Goal: Find specific page/section: Find specific page/section

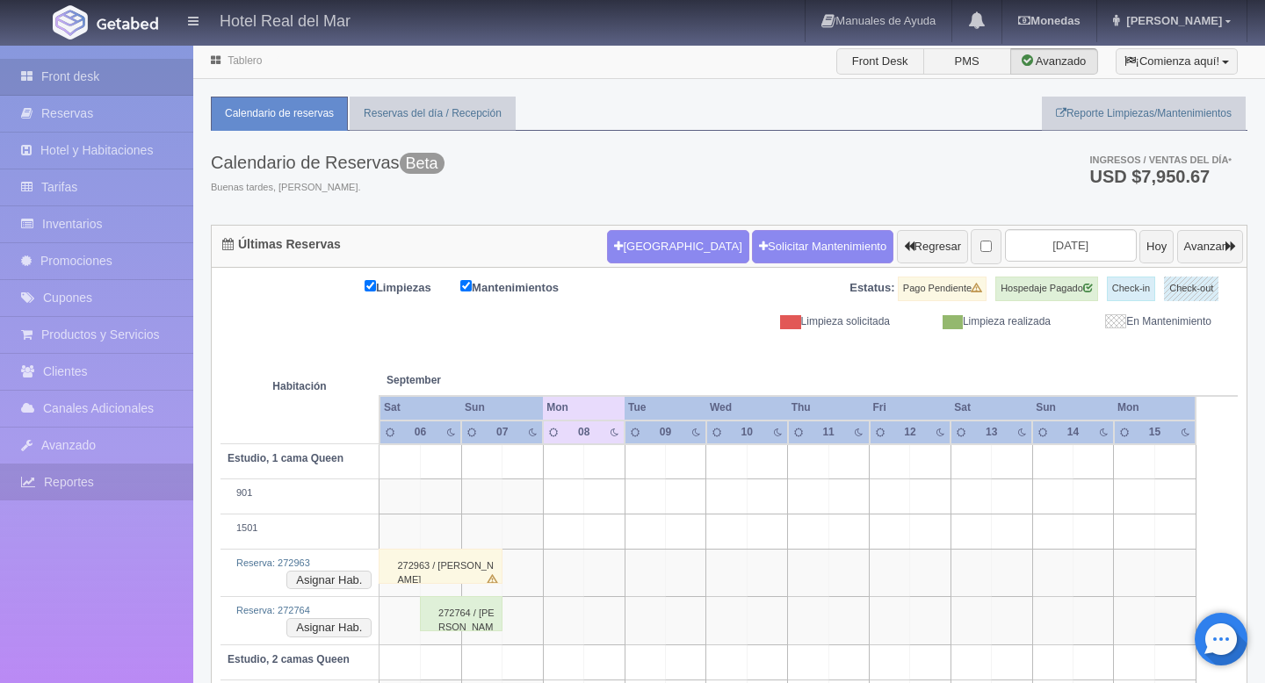
click at [85, 481] on link "Reportes" at bounding box center [96, 483] width 193 height 36
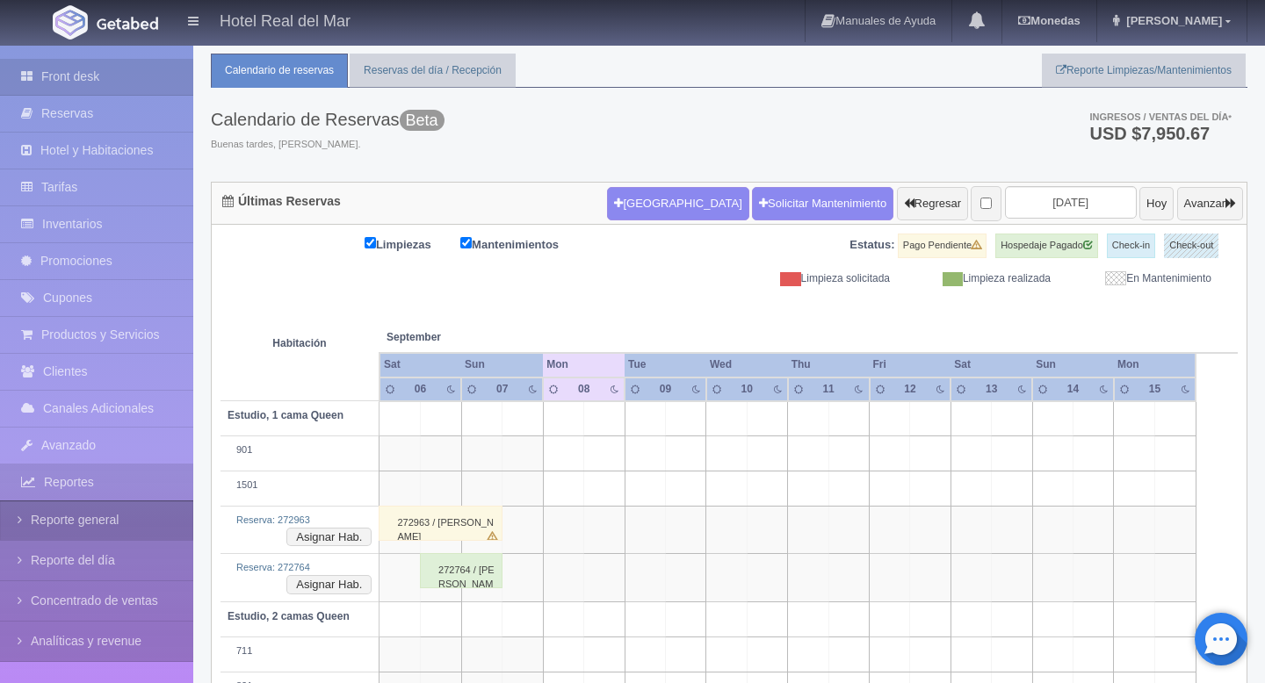
scroll to position [41, 0]
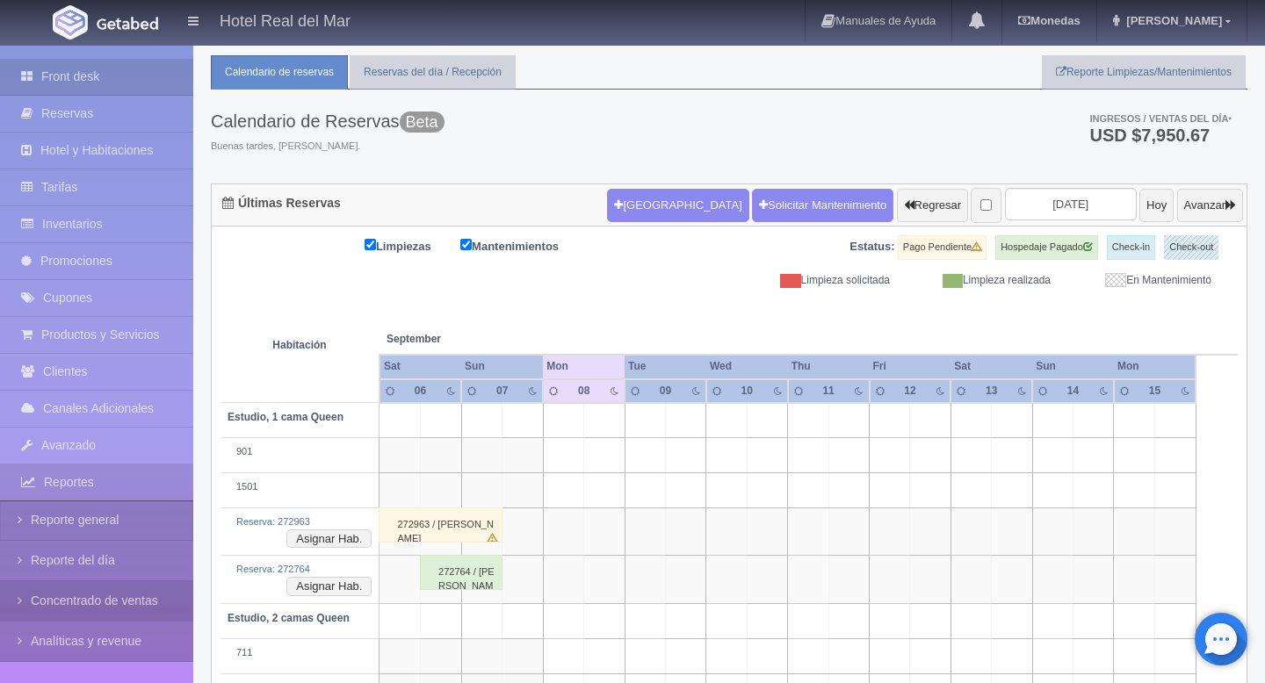
click at [76, 592] on link "Concentrado de ventas" at bounding box center [96, 602] width 193 height 40
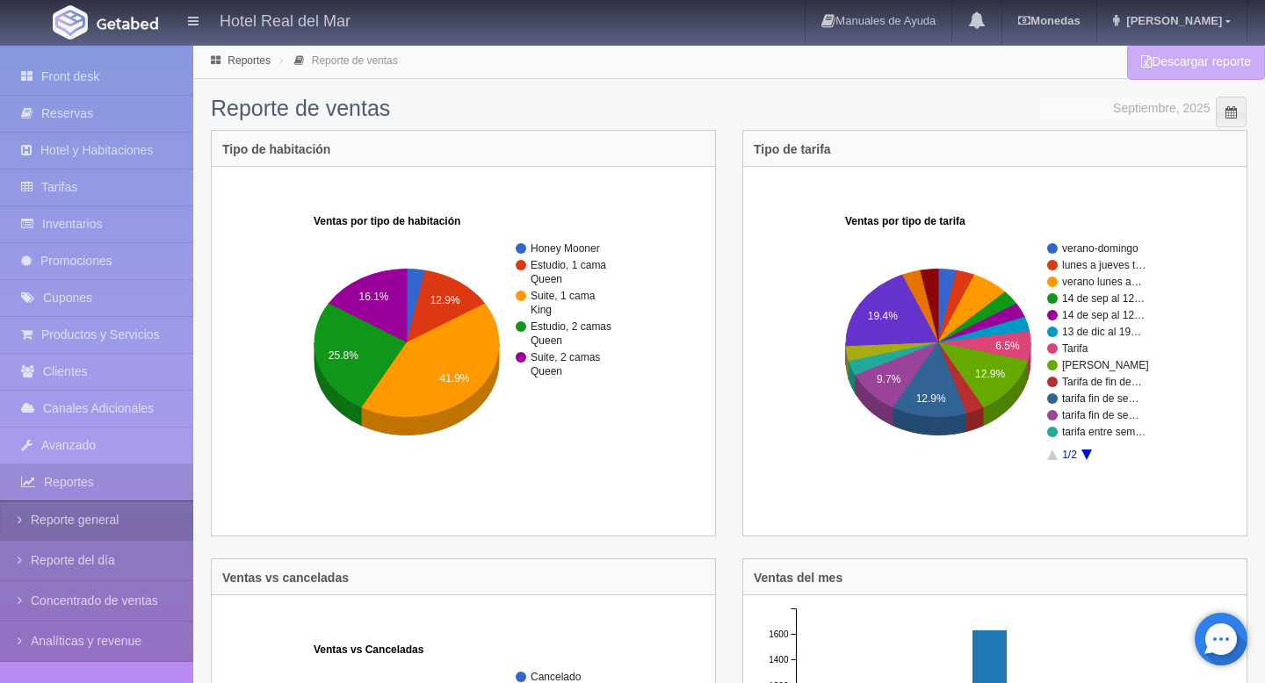
click at [98, 515] on link "Reporte general" at bounding box center [96, 521] width 193 height 40
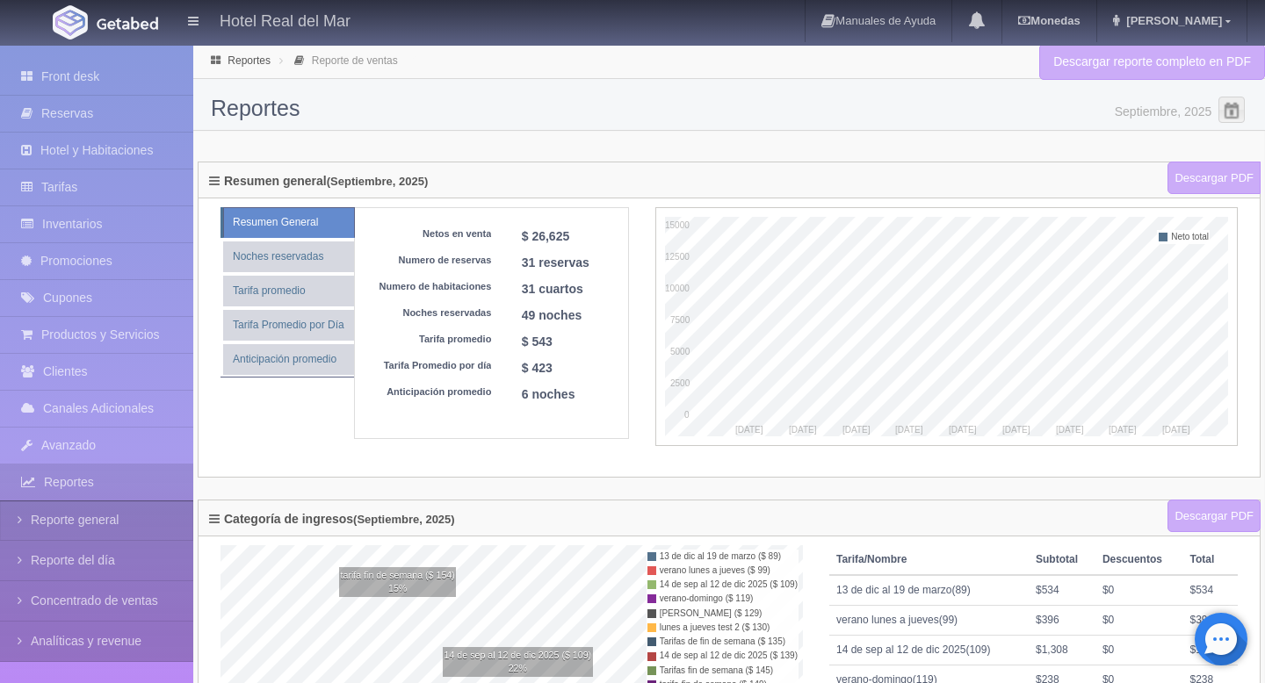
click at [1146, 109] on input "Septiembre, 2025" at bounding box center [1131, 108] width 176 height 22
click at [1236, 108] on span at bounding box center [1232, 110] width 28 height 28
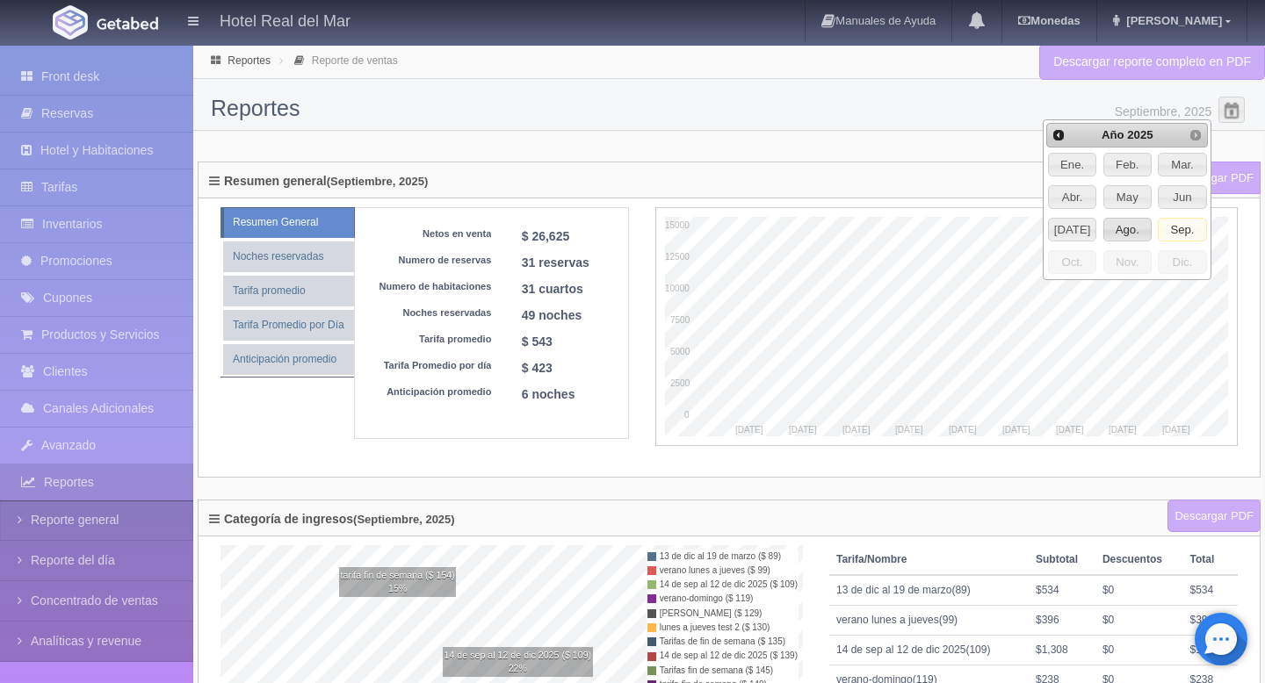
click at [1126, 223] on span "Ago." at bounding box center [1127, 230] width 47 height 23
type input "Agosto, 2025"
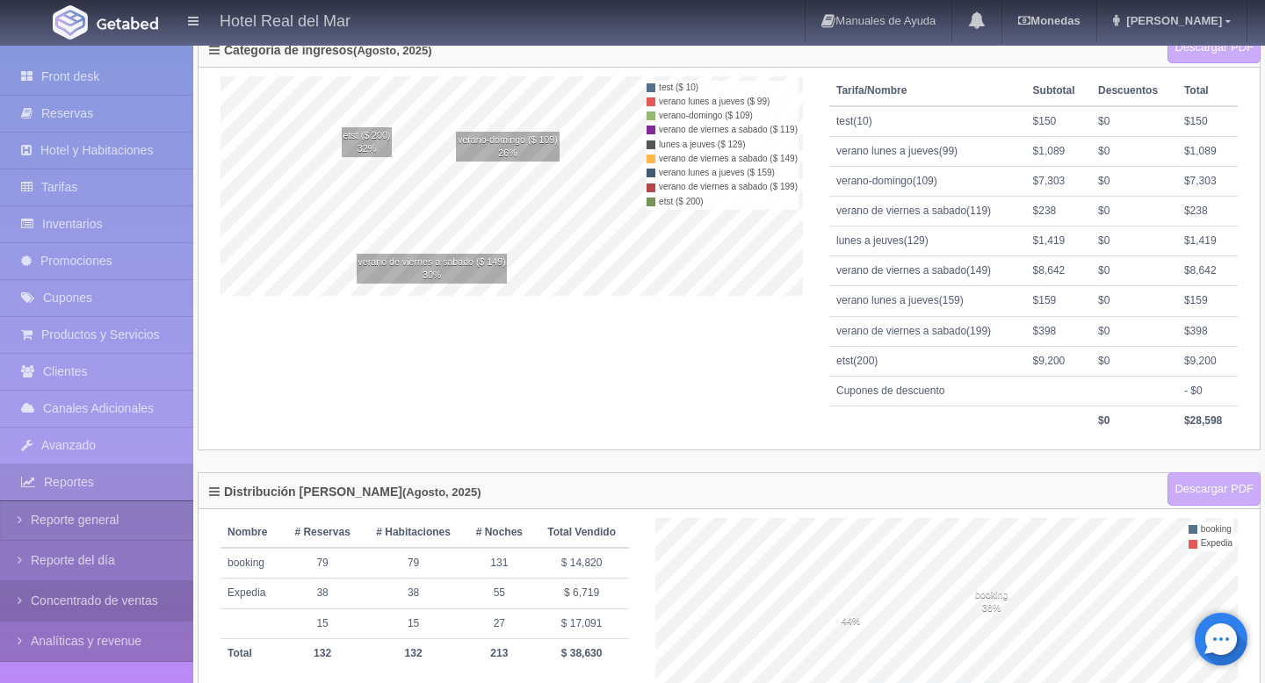
scroll to position [470, 0]
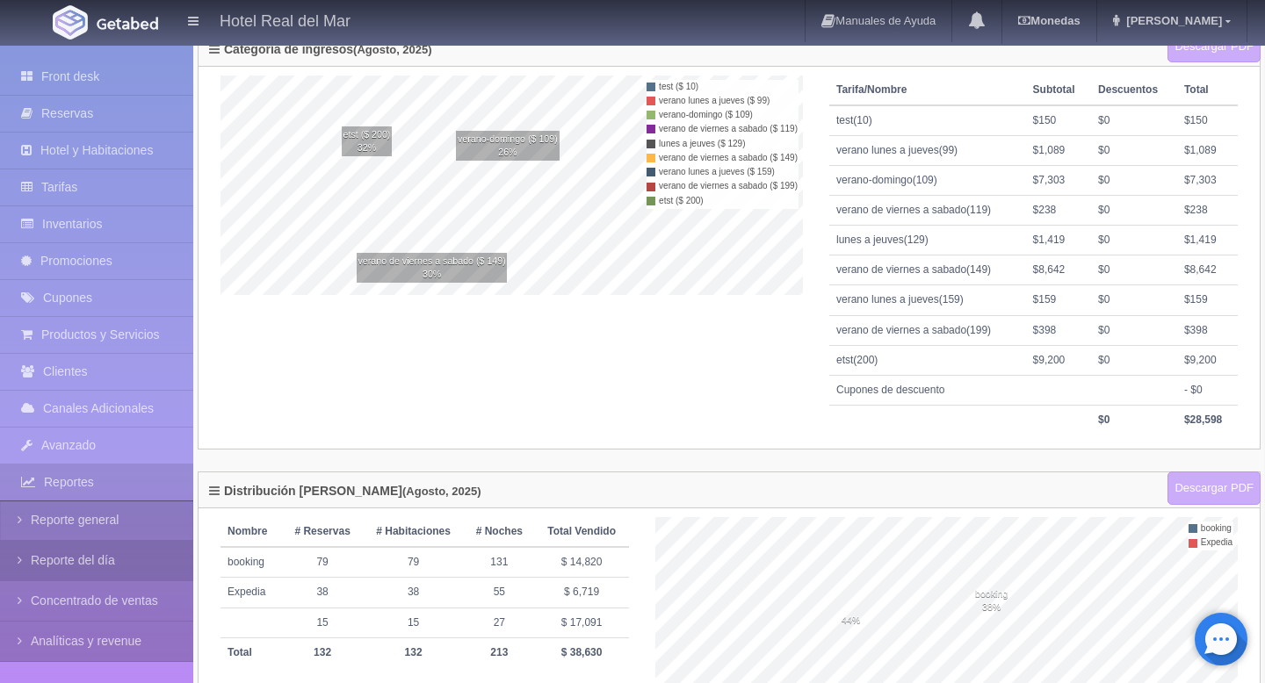
click at [23, 557] on icon at bounding box center [24, 561] width 13 height 18
click at [110, 554] on link "Reporte del día" at bounding box center [96, 561] width 193 height 40
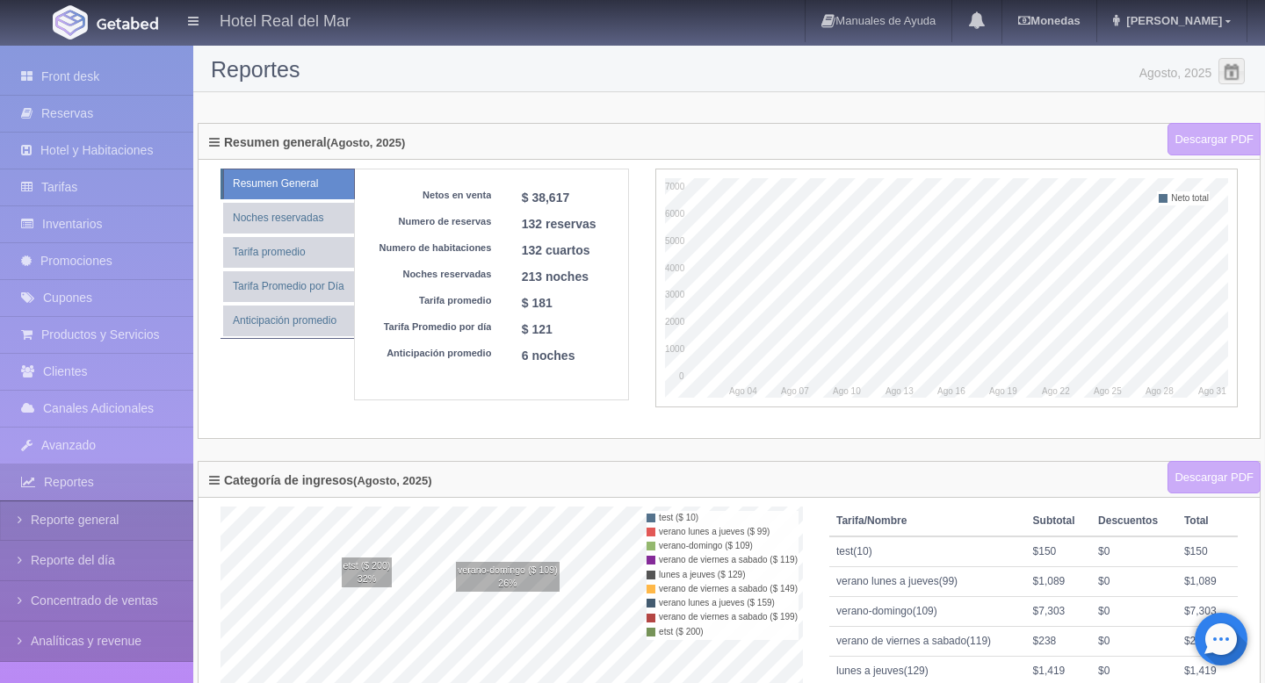
scroll to position [0, 0]
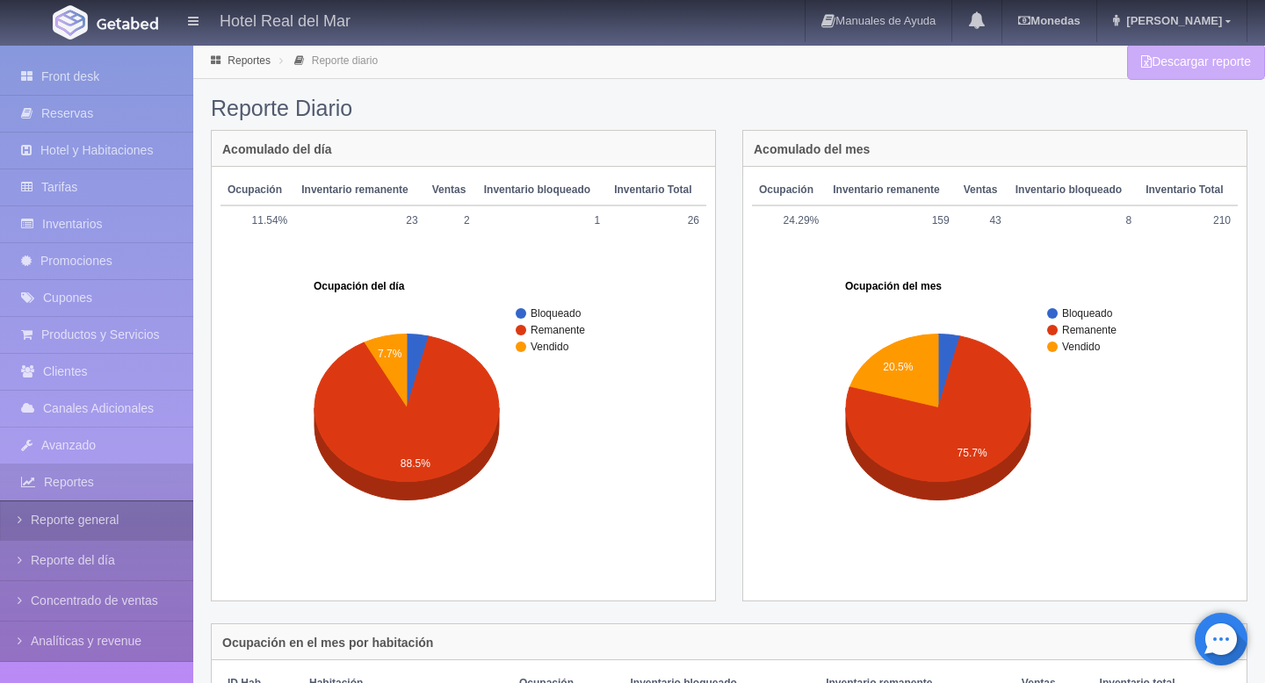
click at [74, 525] on link "Reporte general" at bounding box center [96, 521] width 193 height 40
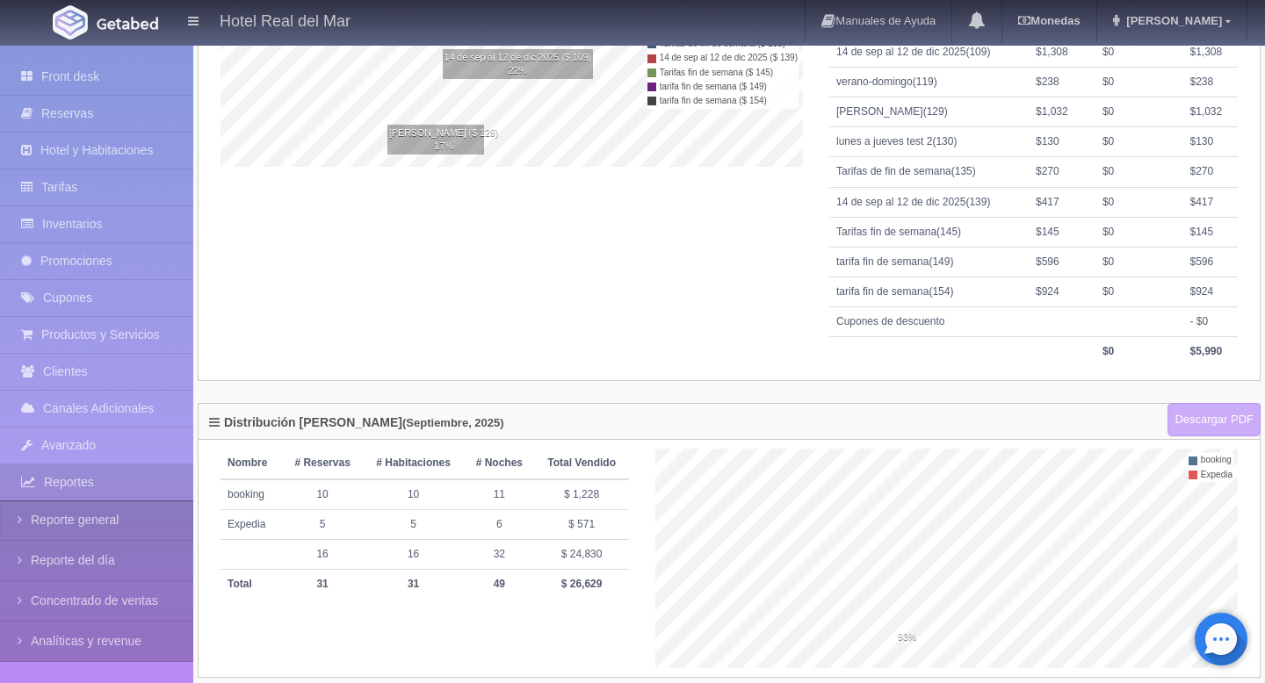
scroll to position [637, 0]
